Goal: Information Seeking & Learning: Find contact information

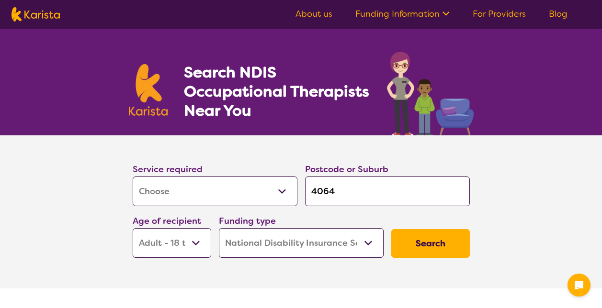
select select "[MEDICAL_DATA]"
select select "AD"
select select "NDIS"
select select "[MEDICAL_DATA]"
select select "AD"
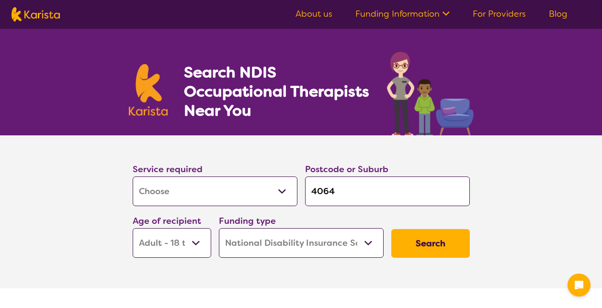
select select "NDIS"
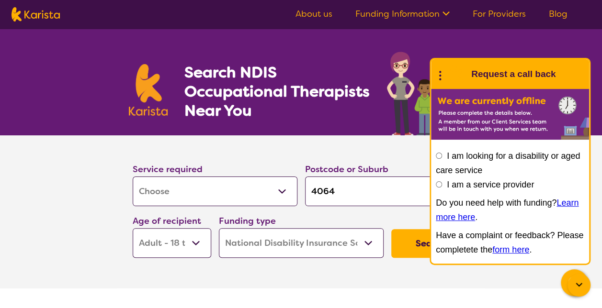
click at [375, 118] on section "Search NDIS Occupational Therapists Near You" at bounding box center [301, 82] width 368 height 107
click at [198, 242] on select "Early Childhood - 0 to 9 Child - 10 to 11 Adolescent - 12 to 17 Adult - 18 to 6…" at bounding box center [172, 243] width 79 height 30
select select "EC"
click at [133, 228] on select "Early Childhood - 0 to 9 Child - 10 to 11 Adolescent - 12 to 17 Adult - 18 to 6…" at bounding box center [172, 243] width 79 height 30
select select "EC"
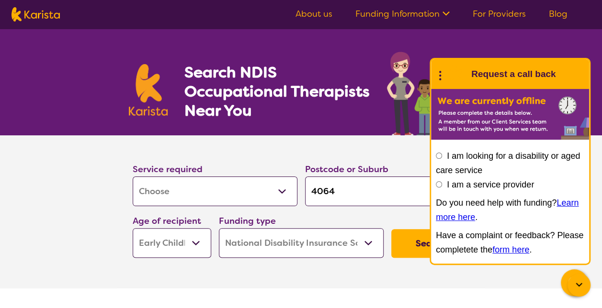
click at [246, 270] on section "Service required Allied Health Assistant Assessment ([MEDICAL_DATA] or [MEDICAL…" at bounding box center [301, 212] width 383 height 153
click at [440, 75] on circle at bounding box center [440, 76] width 2 height 2
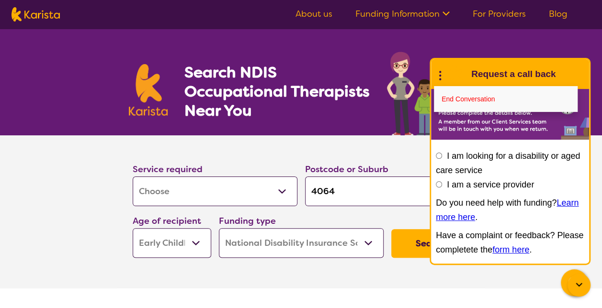
click at [578, 286] on icon at bounding box center [578, 285] width 11 height 11
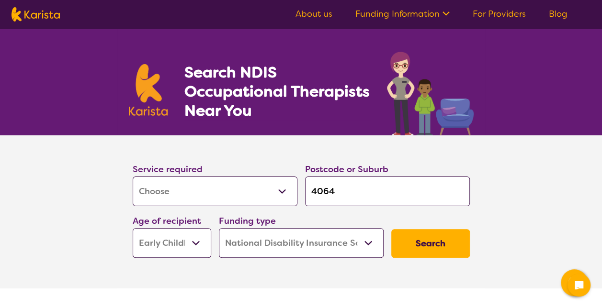
click at [341, 193] on input "4064" at bounding box center [387, 192] width 165 height 30
click at [328, 193] on input "4064" at bounding box center [387, 192] width 165 height 30
type input "h"
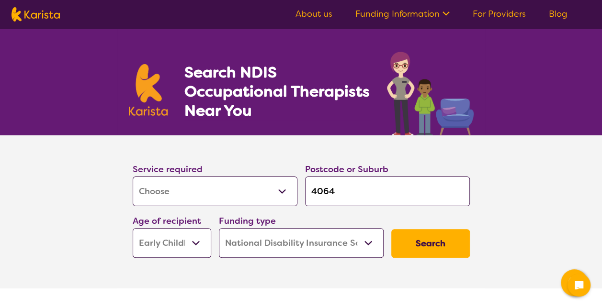
type input "h"
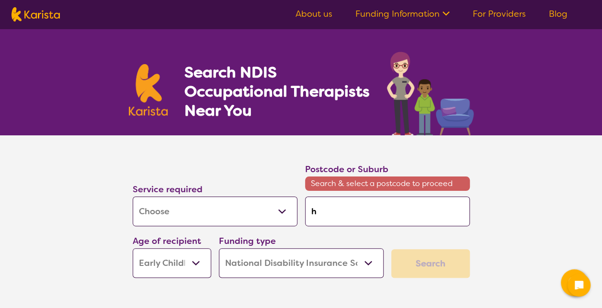
type input "he"
type input "hea"
type input "hear"
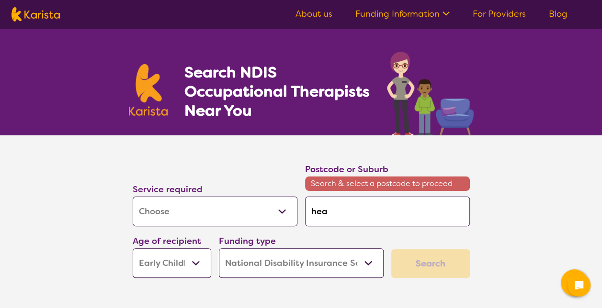
type input "hear"
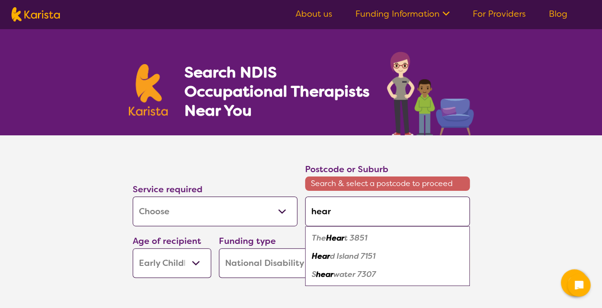
type input "hearv"
type input "hearve"
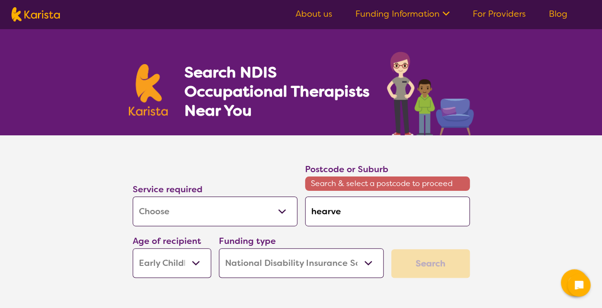
type input "[PERSON_NAME]"
type input "[PERSON_NAME] b"
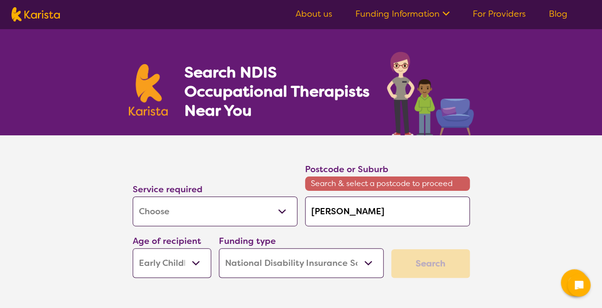
type input "[PERSON_NAME] b"
type input "[PERSON_NAME]"
type input "[PERSON_NAME] bay"
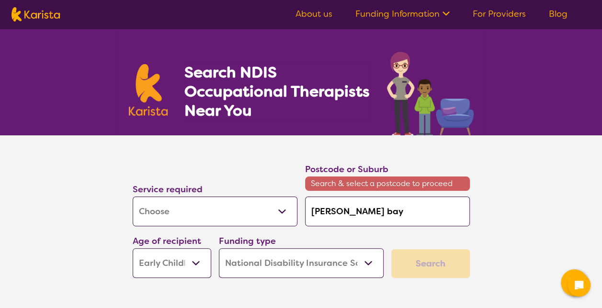
type input "[PERSON_NAME] bay"
click at [378, 210] on input "[PERSON_NAME] bay" at bounding box center [387, 212] width 165 height 30
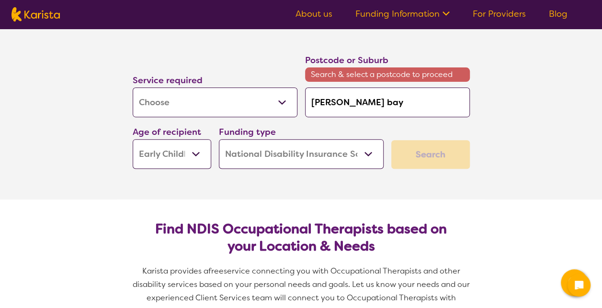
scroll to position [115, 0]
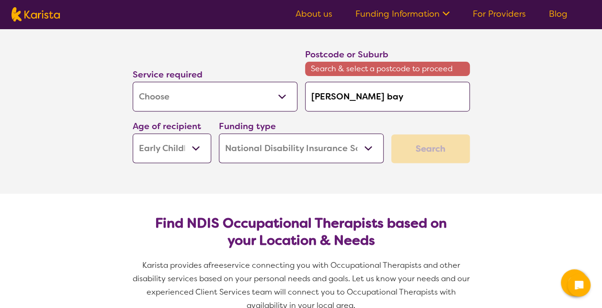
click at [414, 143] on div "Search" at bounding box center [430, 149] width 79 height 29
click at [346, 97] on input "[PERSON_NAME] bay" at bounding box center [387, 97] width 165 height 30
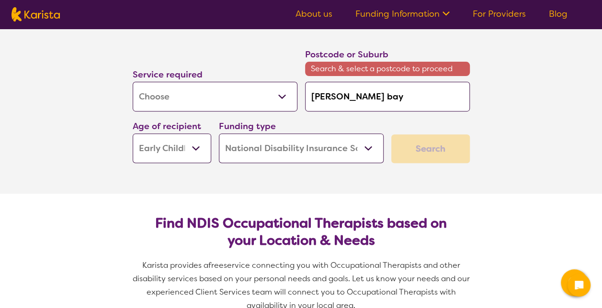
click at [346, 97] on input "[PERSON_NAME] bay" at bounding box center [387, 97] width 165 height 30
type input "4"
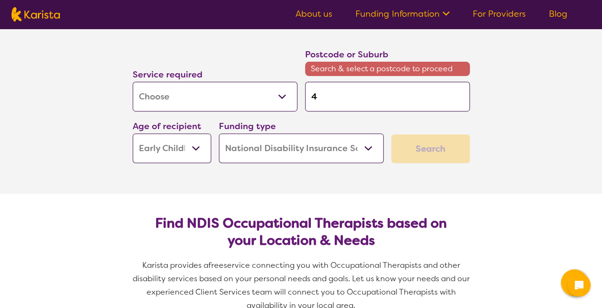
type input "46"
type input "465"
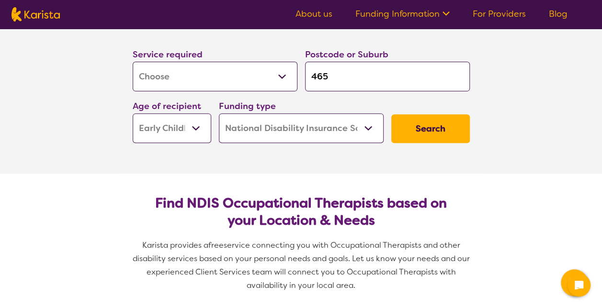
type input "4655"
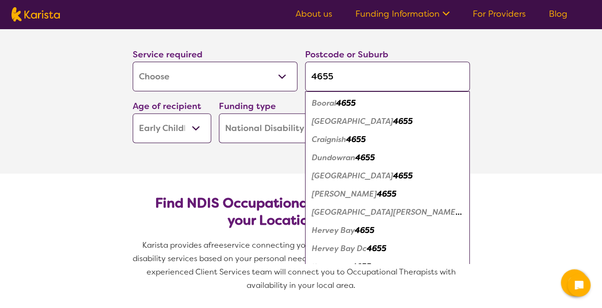
type input "4655"
click at [341, 228] on em "Hervey Bay" at bounding box center [333, 231] width 43 height 10
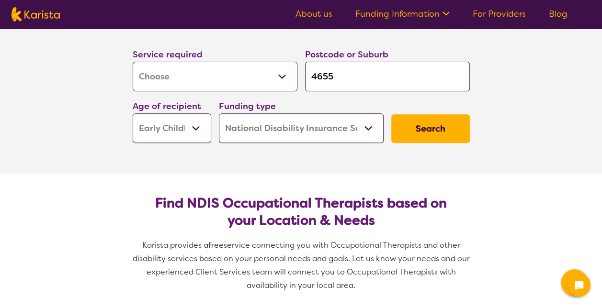
click at [430, 130] on button "Search" at bounding box center [430, 128] width 79 height 29
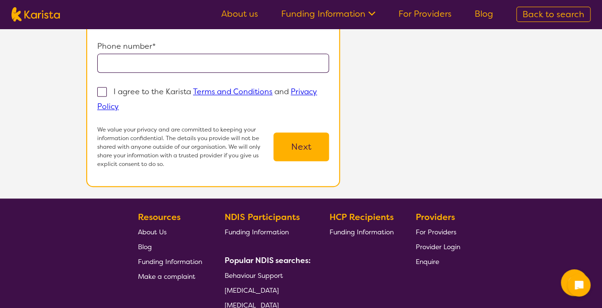
scroll to position [217, 0]
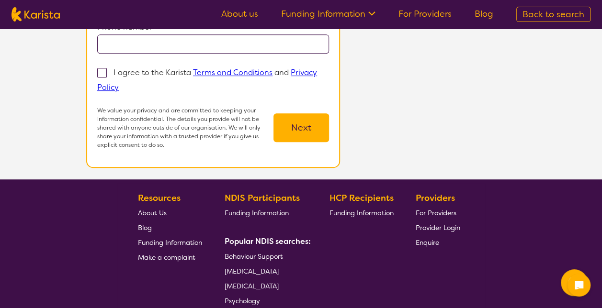
click at [554, 12] on span "Back to search" at bounding box center [553, 14] width 62 height 11
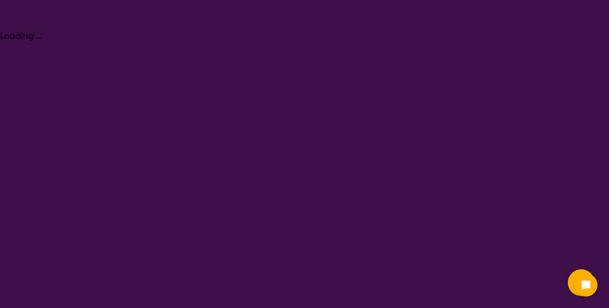
select select "[MEDICAL_DATA]"
select select "EC"
select select "NDIS"
select select "[MEDICAL_DATA]"
select select "EC"
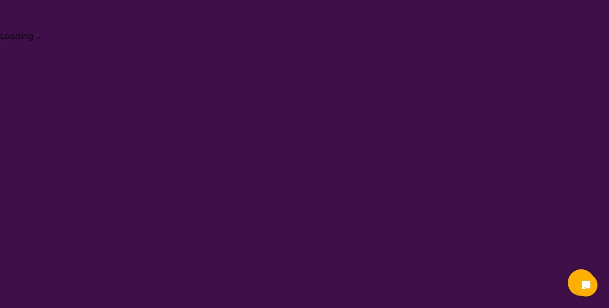
select select "NDIS"
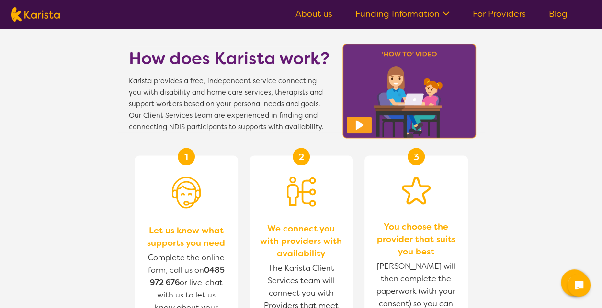
scroll to position [932, 0]
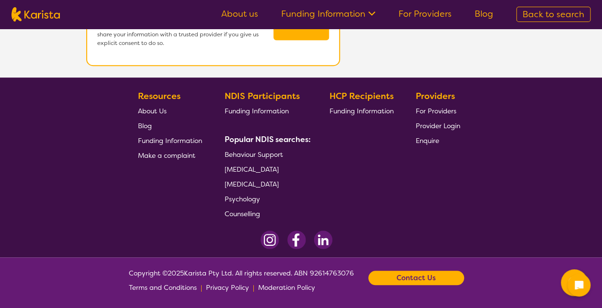
scroll to position [217, 0]
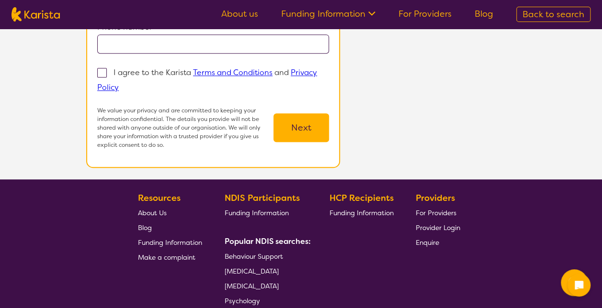
select select "[MEDICAL_DATA]"
select select "EC"
select select "NDIS"
select select "[MEDICAL_DATA]"
select select "EC"
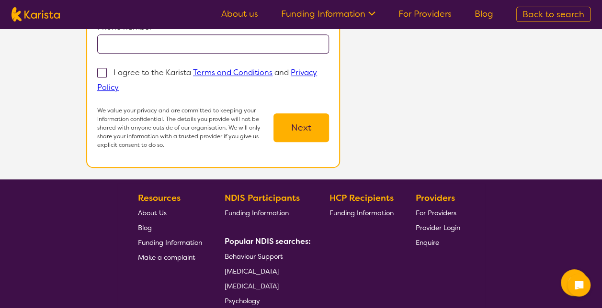
select select "NDIS"
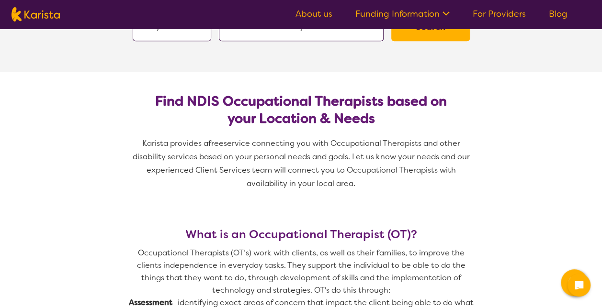
scroll to position [115, 0]
